Goal: Navigation & Orientation: Find specific page/section

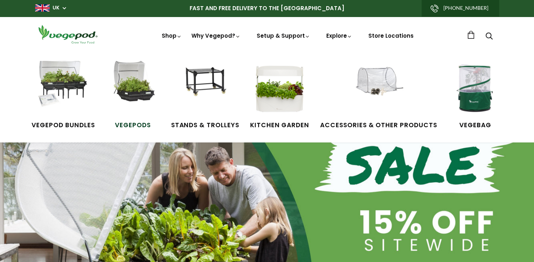
scroll to position [0, 128]
click at [141, 82] on img at bounding box center [133, 88] width 54 height 54
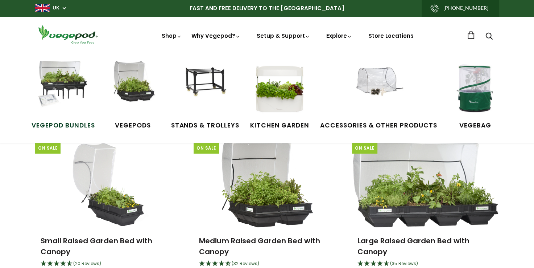
click at [61, 90] on img at bounding box center [63, 88] width 54 height 54
